Goal: Obtain resource: Download file/media

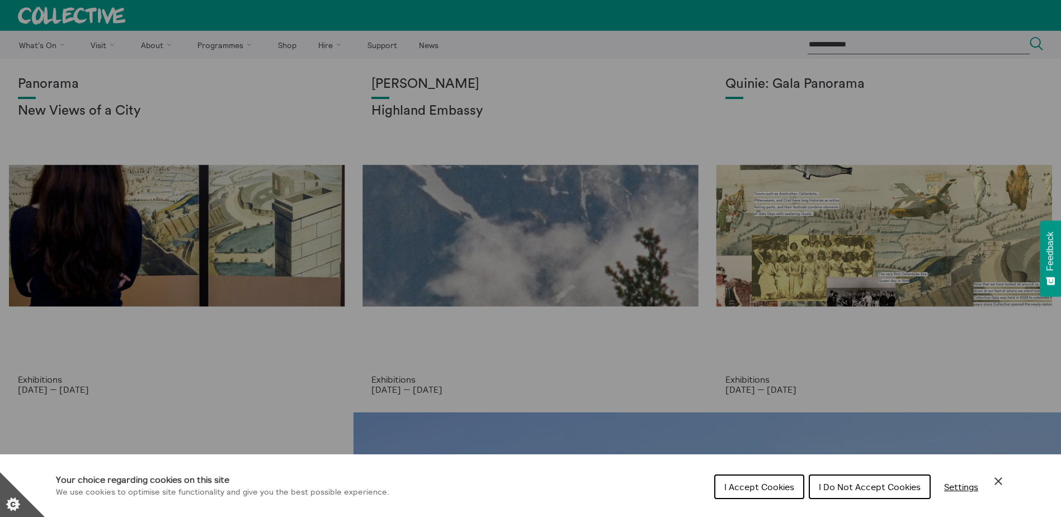
click at [764, 483] on span "I Accept Cookies" at bounding box center [759, 486] width 70 height 11
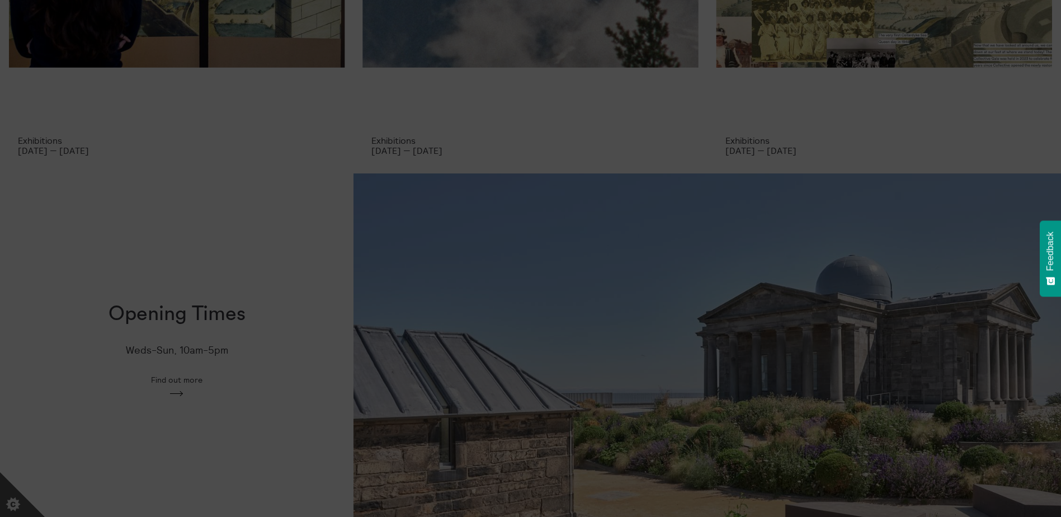
scroll to position [495, 0]
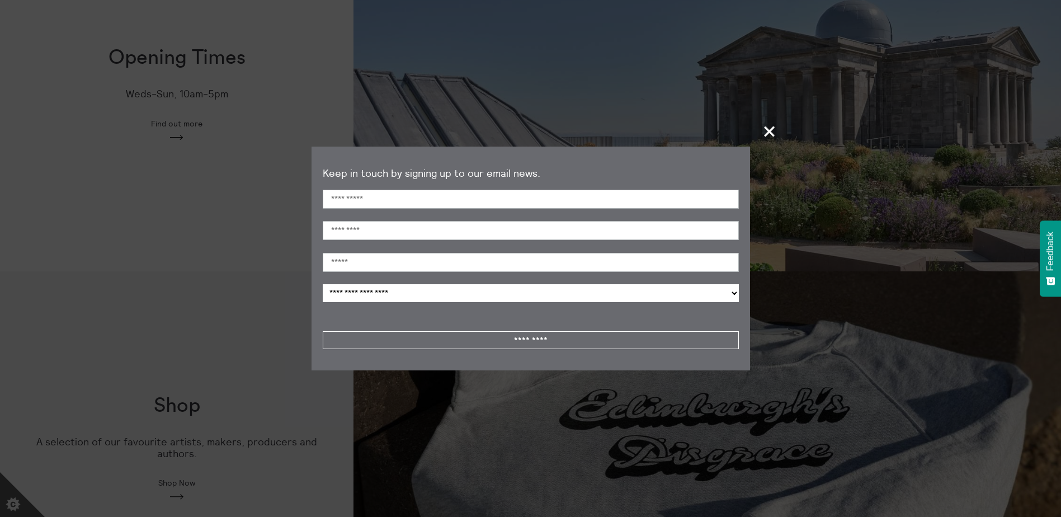
click at [773, 132] on span "+" at bounding box center [770, 131] width 33 height 33
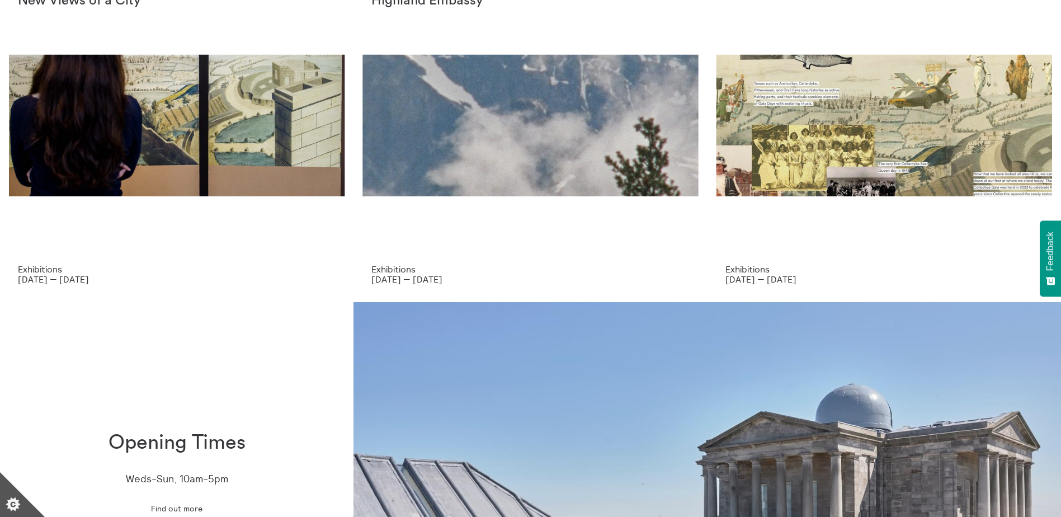
scroll to position [0, 0]
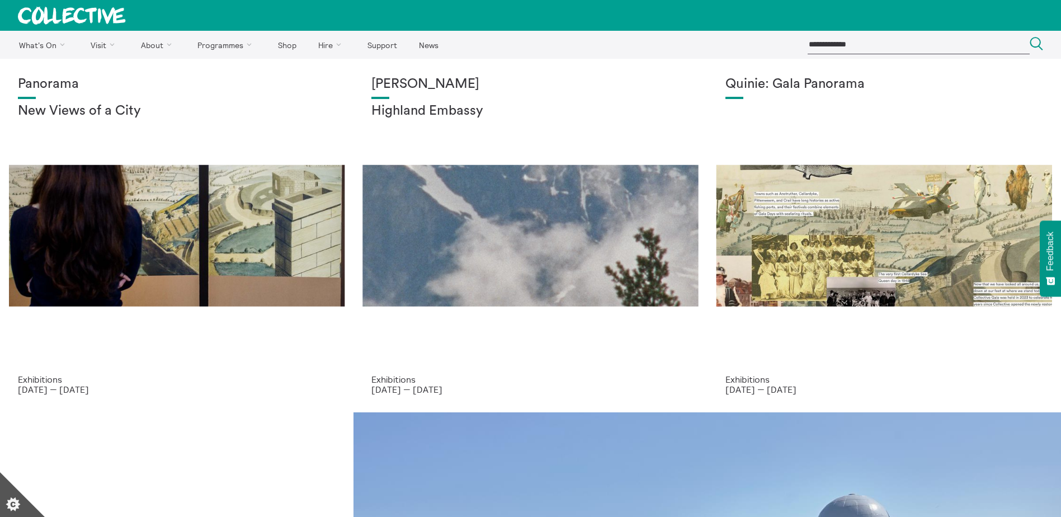
click at [785, 92] on h1 "Quinie: Gala Panorama" at bounding box center [885, 85] width 318 height 16
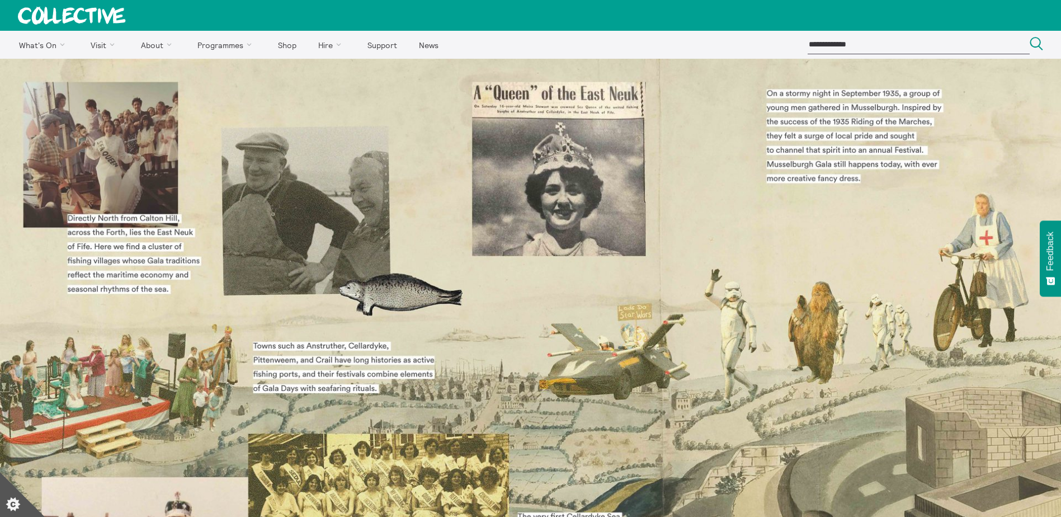
click at [212, 46] on link "Programmes" at bounding box center [227, 45] width 78 height 28
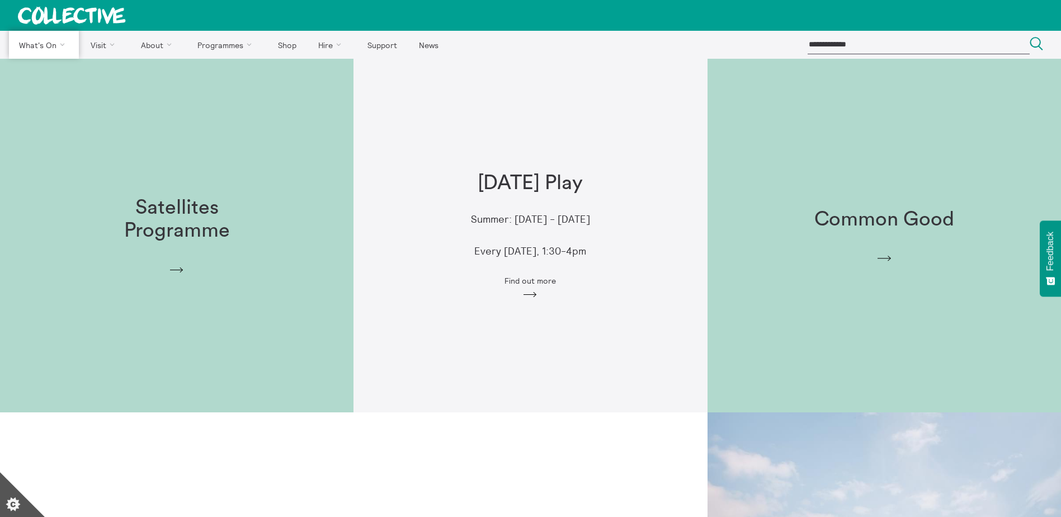
click at [0, 0] on link "Exhibitions" at bounding box center [0, 0] width 0 height 0
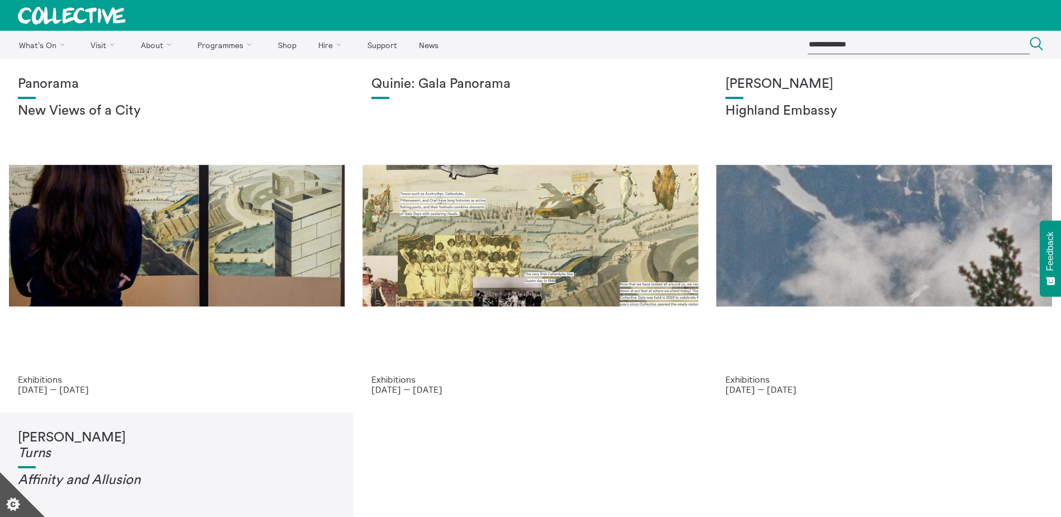
click at [49, 79] on h1 "Panorama" at bounding box center [177, 85] width 318 height 16
drag, startPoint x: 0, startPoint y: 0, endPoint x: 49, endPoint y: 79, distance: 93.0
click at [49, 79] on h1 "Panorama" at bounding box center [177, 85] width 318 height 16
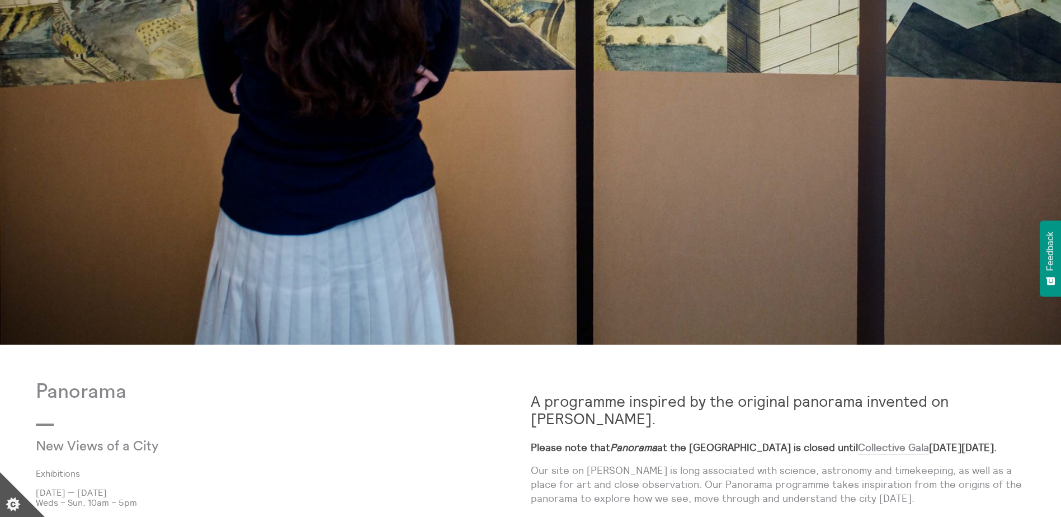
scroll to position [421, 0]
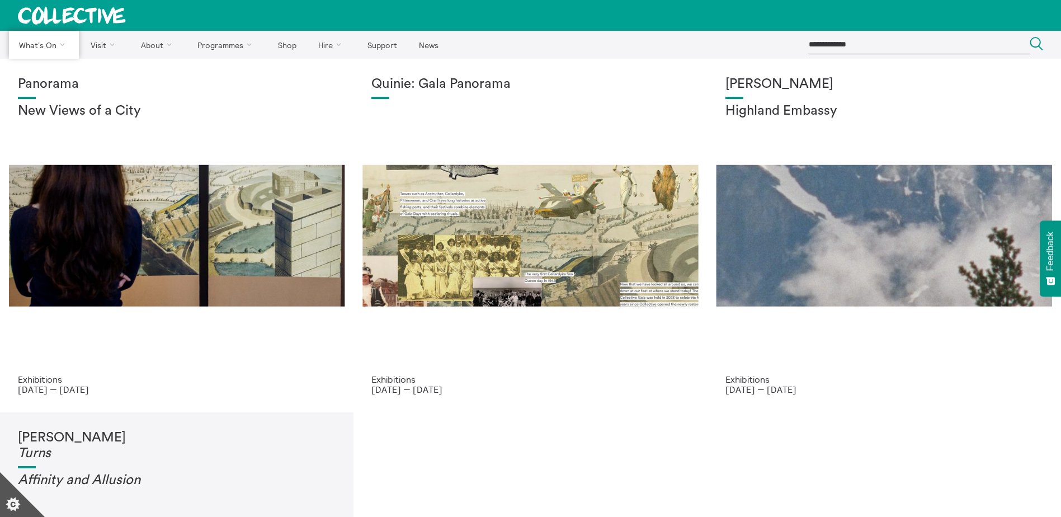
click at [0, 0] on link "Events" at bounding box center [0, 0] width 0 height 0
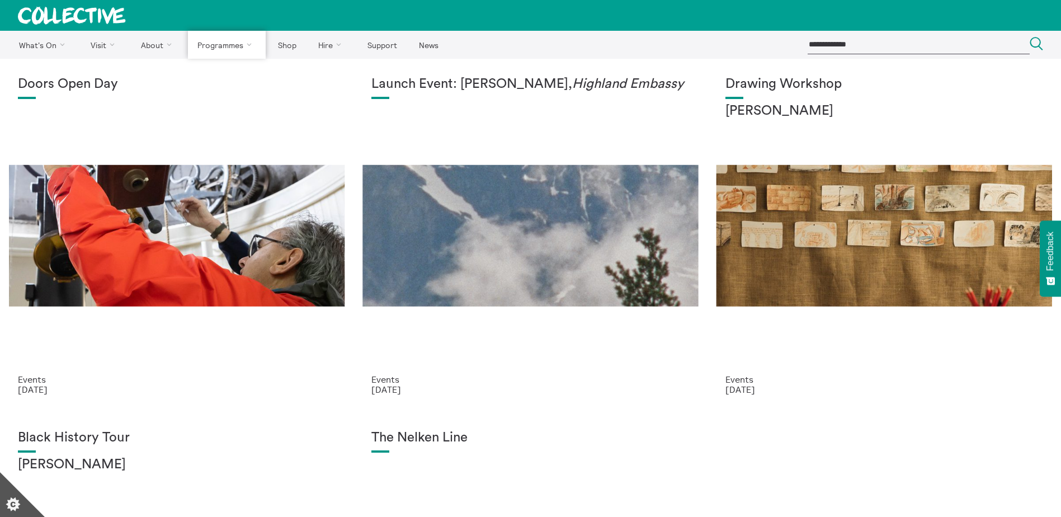
click at [0, 0] on link "Schools" at bounding box center [0, 0] width 0 height 0
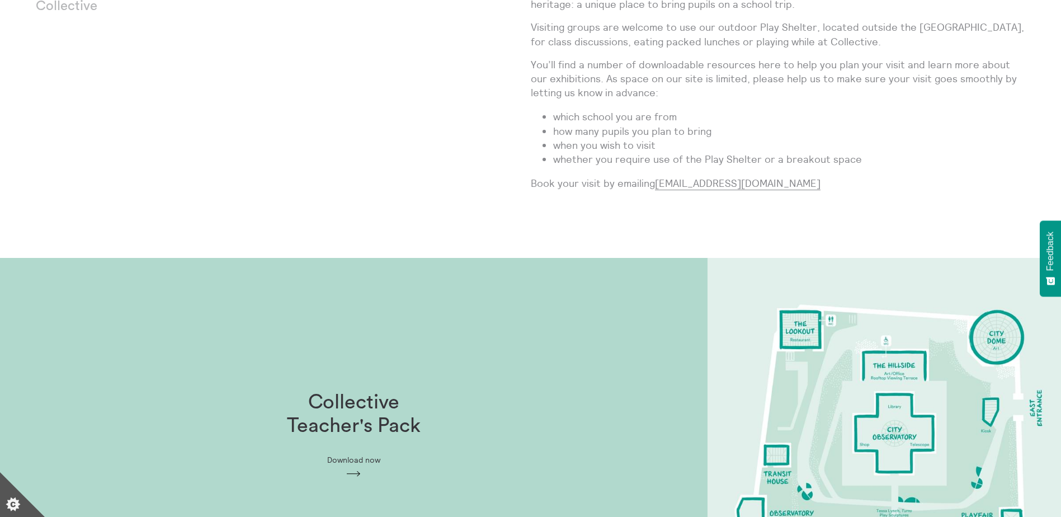
scroll to position [570, 0]
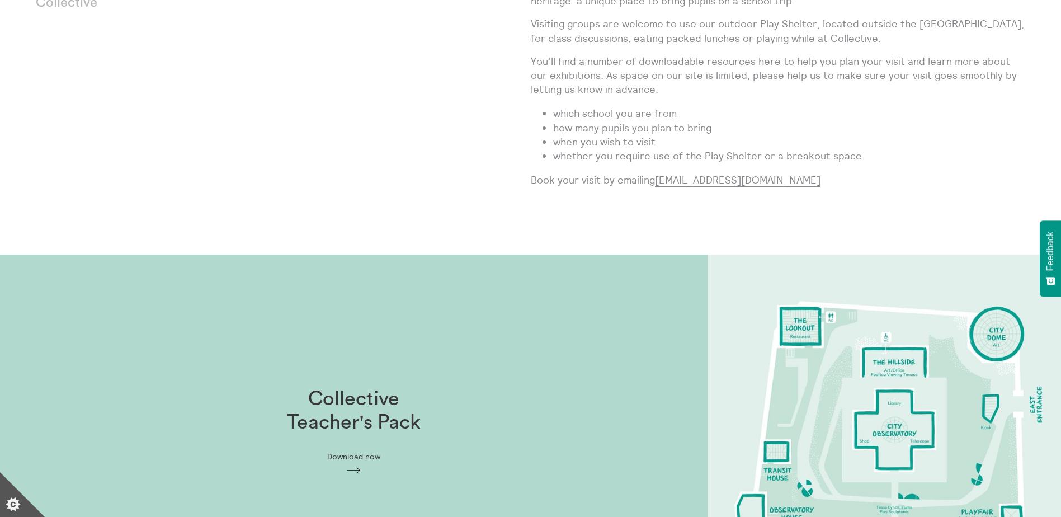
click at [359, 455] on span "Download now" at bounding box center [353, 456] width 53 height 9
